Goal: Browse casually: Explore the website without a specific task or goal

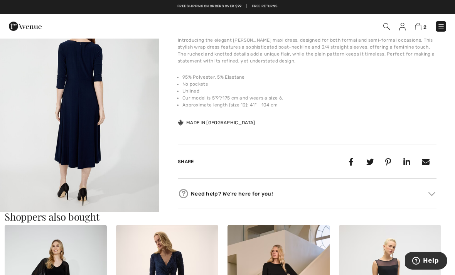
scroll to position [231, 0]
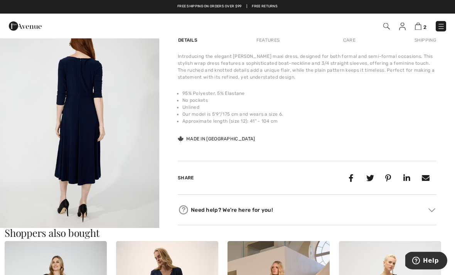
click at [47, 142] on img "3 / 4" at bounding box center [79, 123] width 159 height 239
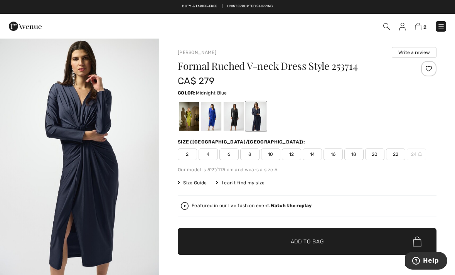
click at [216, 110] on div at bounding box center [211, 116] width 20 height 29
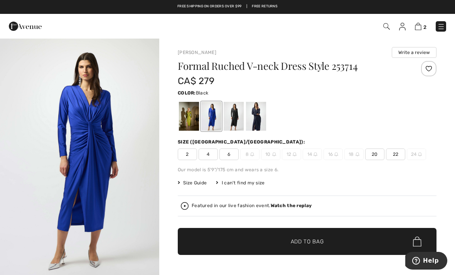
click at [241, 117] on div at bounding box center [234, 116] width 20 height 29
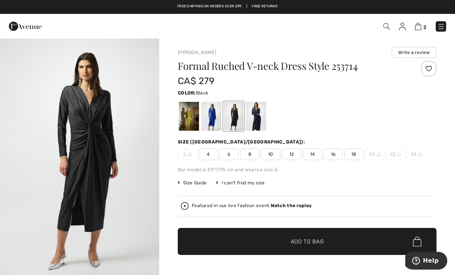
click at [253, 116] on div at bounding box center [256, 116] width 20 height 29
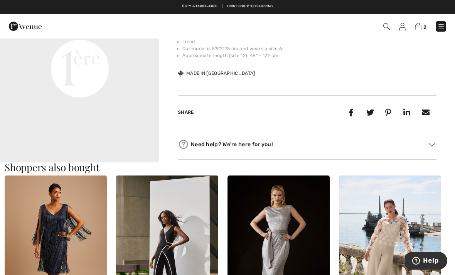
scroll to position [331, 0]
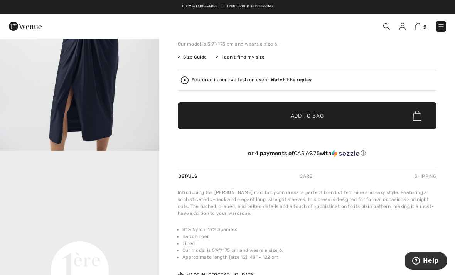
scroll to position [0, 0]
